Goal: Navigation & Orientation: Find specific page/section

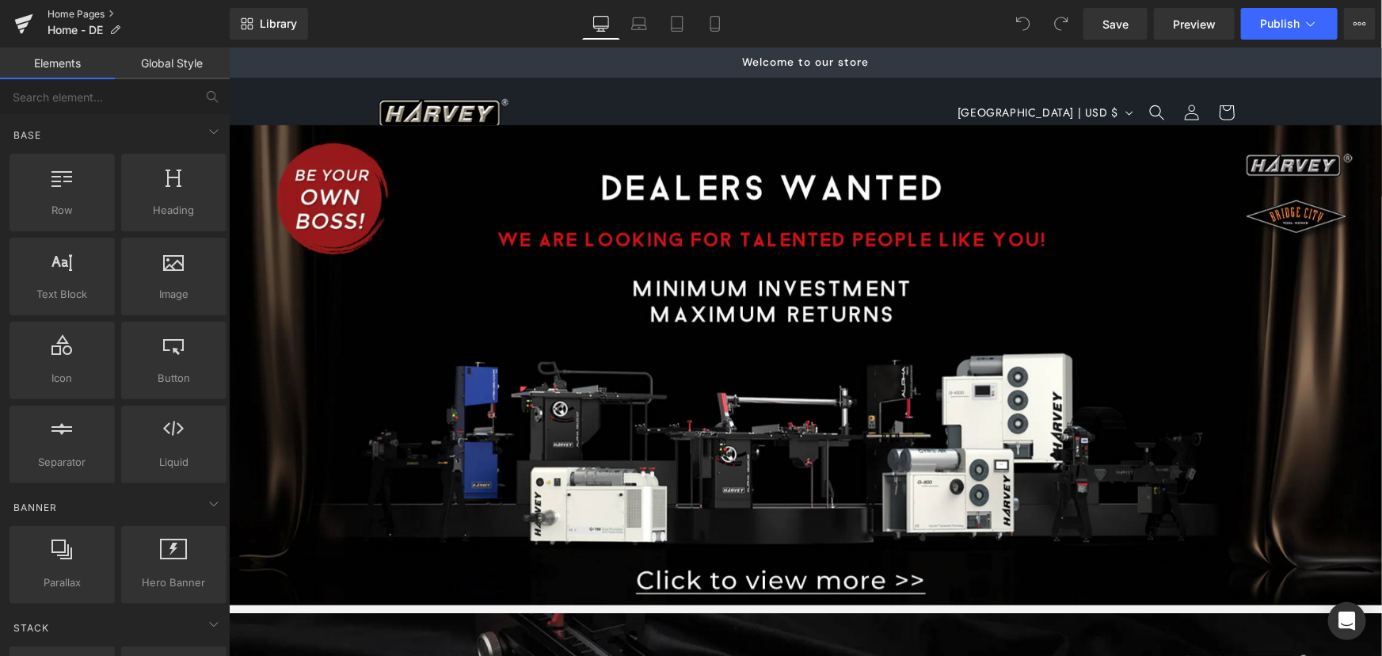
click at [87, 10] on link "Home Pages" at bounding box center [139, 14] width 182 height 13
